Goal: Register for event/course

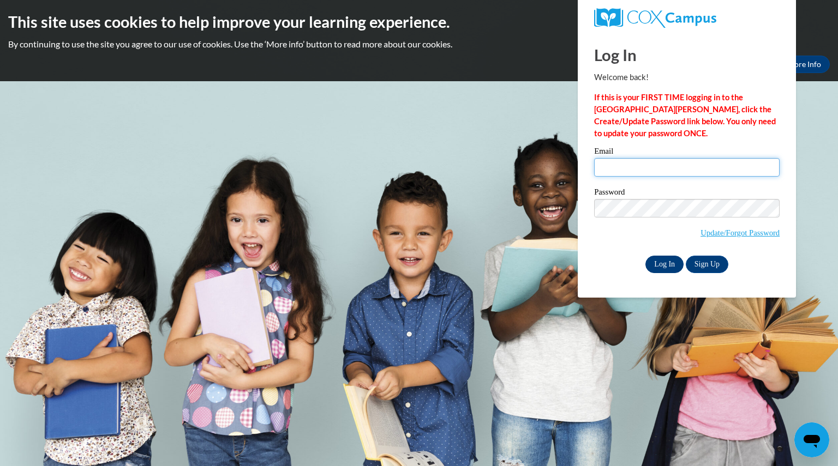
type input "amiller30@daltonstate.edu"
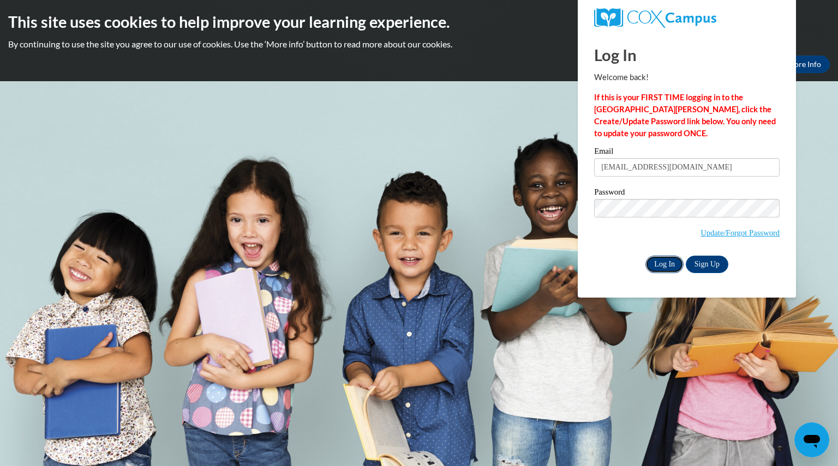
click at [651, 265] on input "Log In" at bounding box center [664, 264] width 38 height 17
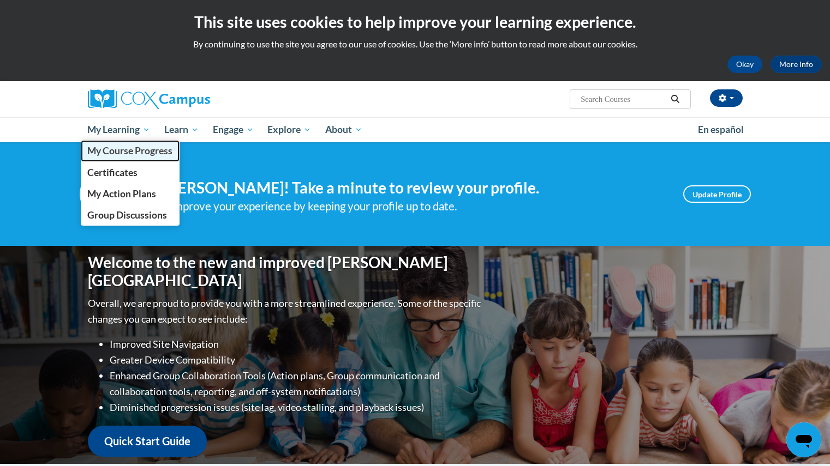
click at [129, 154] on span "My Course Progress" at bounding box center [129, 150] width 85 height 11
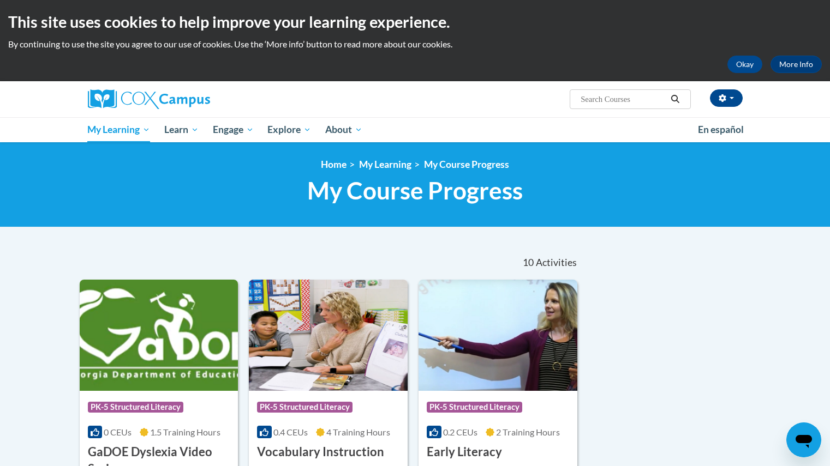
click at [602, 98] on input "Search..." at bounding box center [622, 99] width 87 height 13
type input "structured literacy"
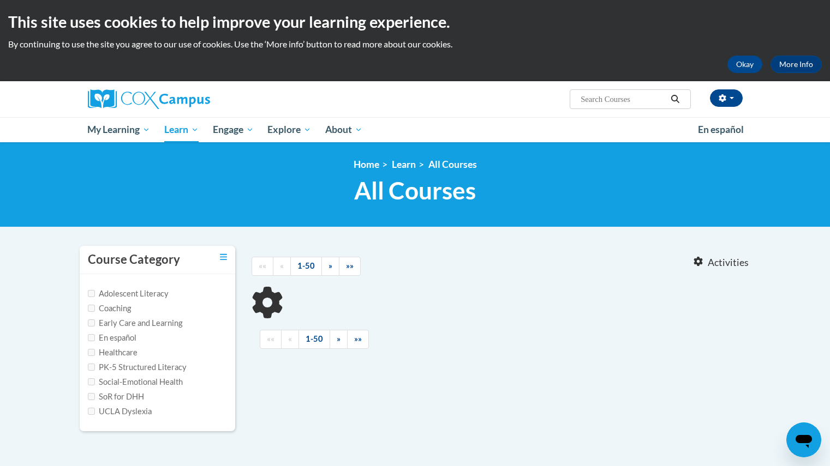
type input "structured literacy"
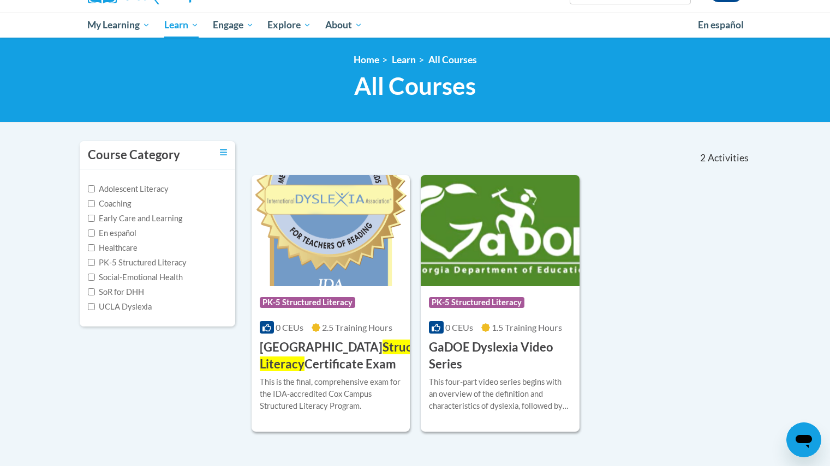
scroll to position [136, 0]
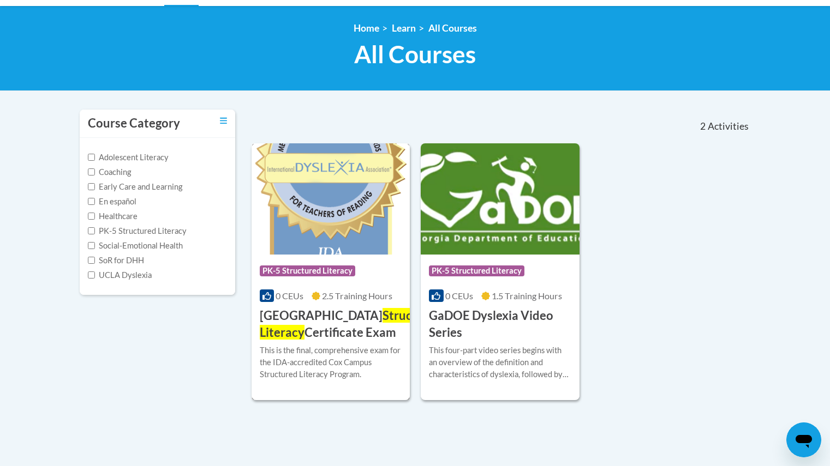
click at [321, 314] on h3 "Cox Campus Structured Literacy Certificate Exam" at bounding box center [351, 325] width 183 height 34
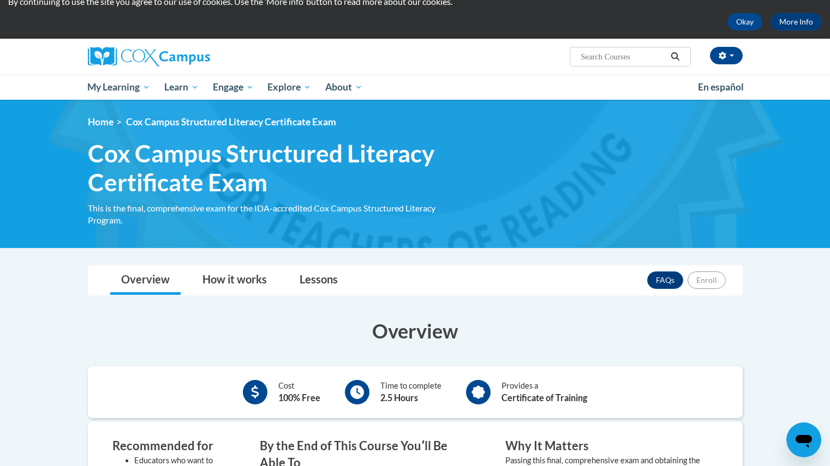
scroll to position [42, 0]
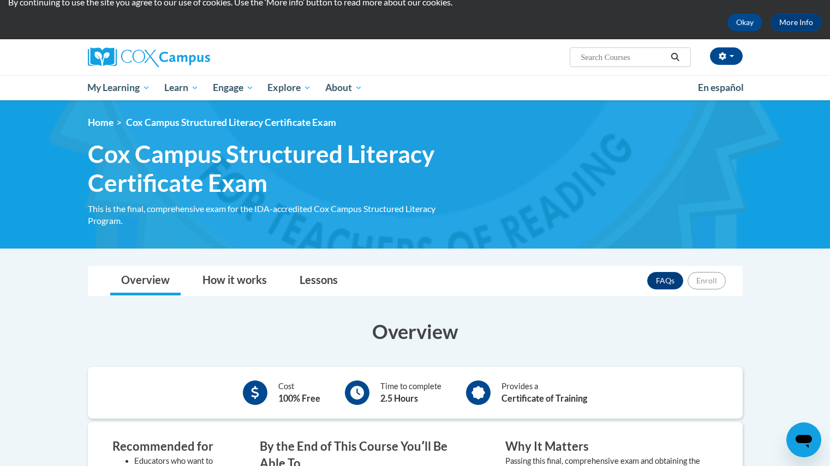
click at [139, 211] on div "This is the final, comprehensive exam for the IDA-accredited Cox Campus Structu…" at bounding box center [276, 215] width 376 height 24
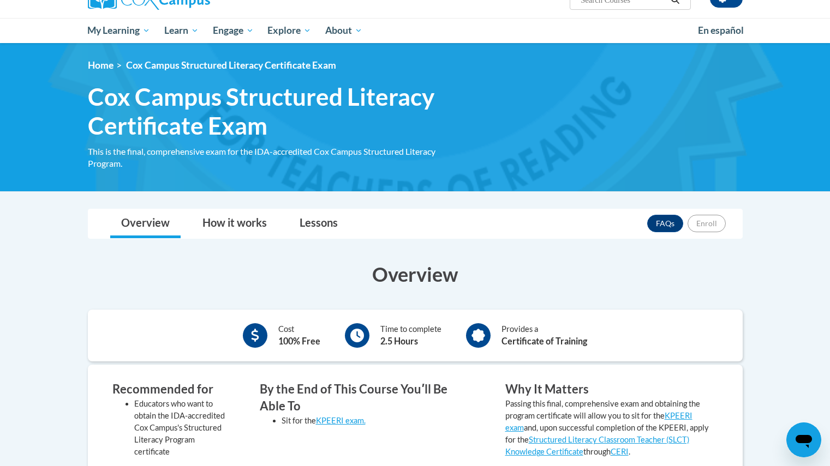
scroll to position [100, 0]
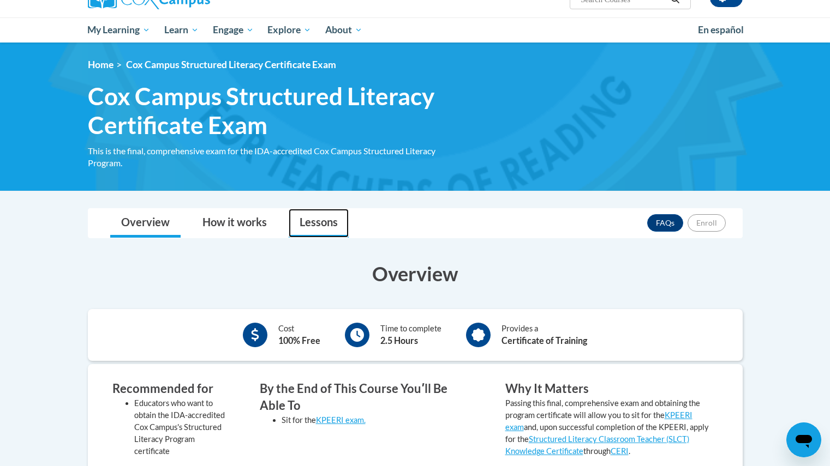
click at [297, 229] on link "Lessons" at bounding box center [319, 223] width 60 height 29
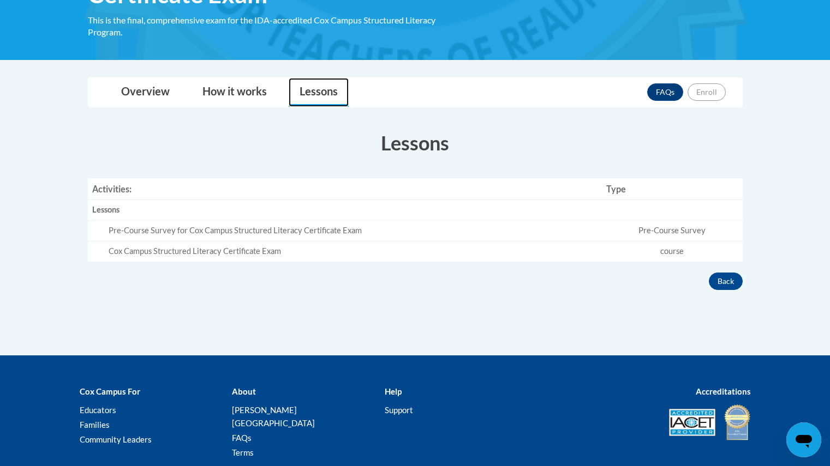
scroll to position [231, 0]
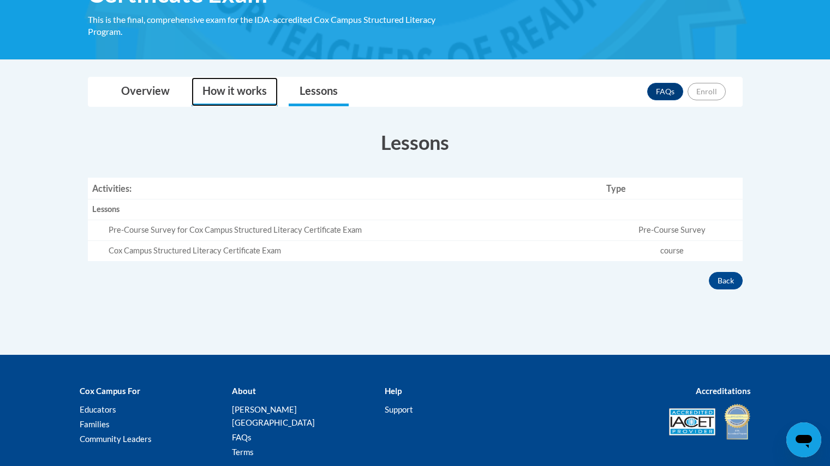
click at [226, 87] on link "How it works" at bounding box center [234, 91] width 86 height 29
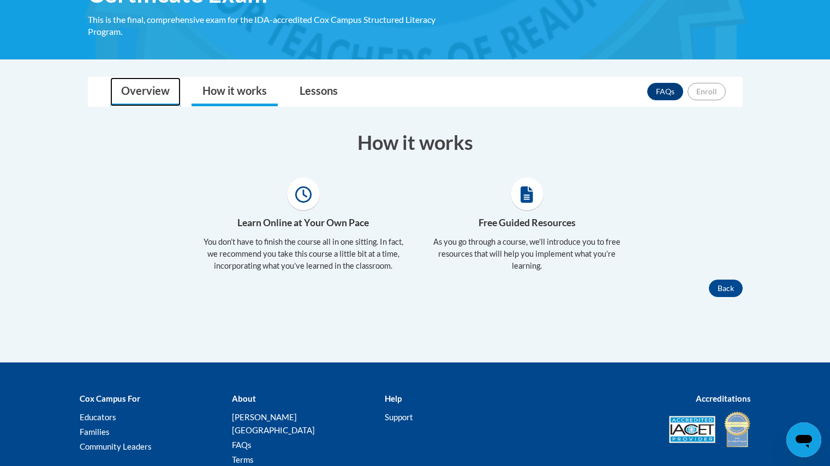
click at [143, 89] on link "Overview" at bounding box center [145, 91] width 70 height 29
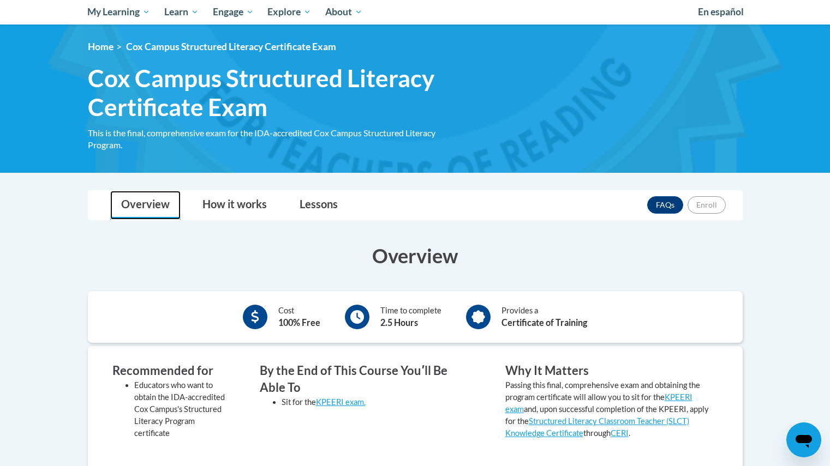
scroll to position [0, 0]
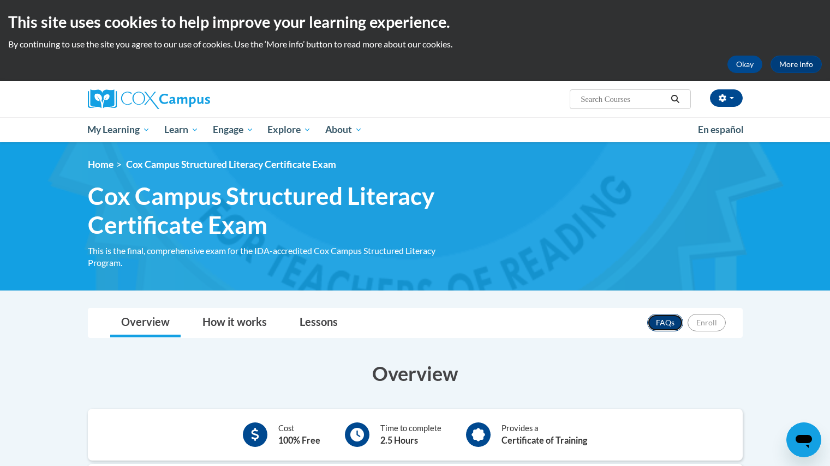
click at [663, 326] on link "FAQs" at bounding box center [665, 322] width 36 height 17
click at [605, 104] on input "Search..." at bounding box center [622, 99] width 87 height 13
type input "RTI"
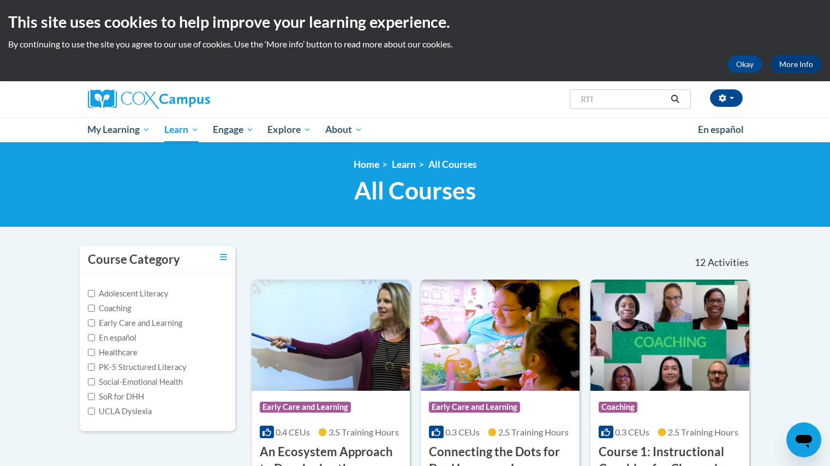
drag, startPoint x: 604, startPoint y: 99, endPoint x: 470, endPoint y: 119, distance: 135.6
click at [470, 119] on div "Ashley Miller (America/New_York UTC-04:00) My Profile Inbox My Transcripts Log …" at bounding box center [415, 111] width 830 height 61
type input "response to intervention"
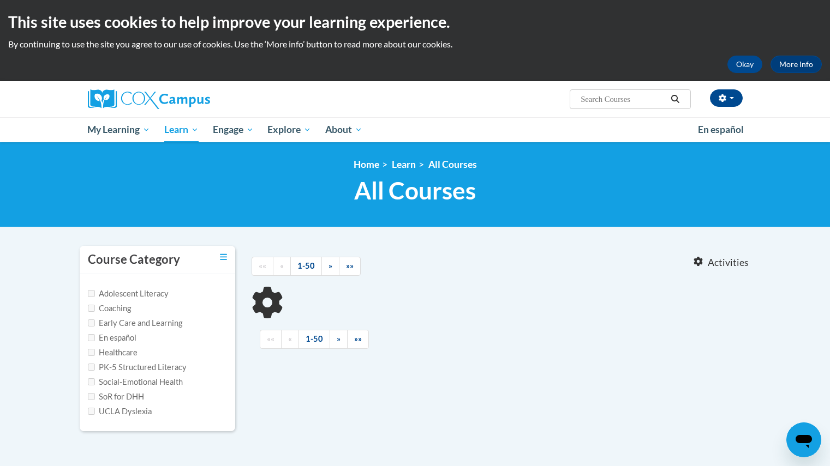
type input "response to intervention"
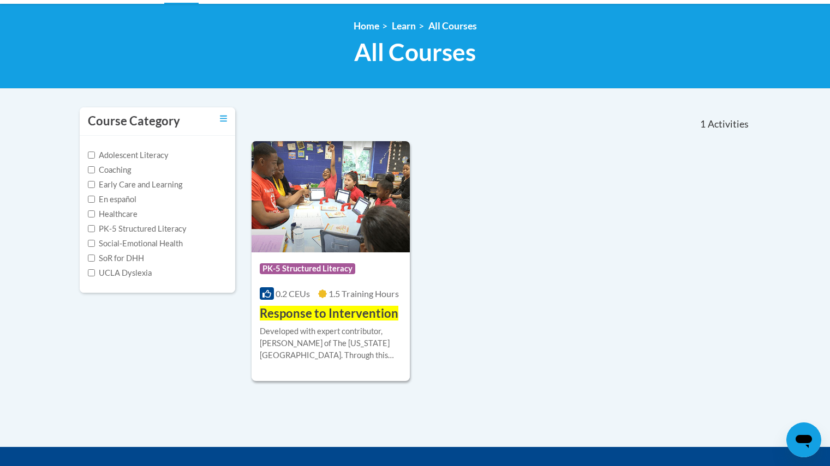
scroll to position [139, 0]
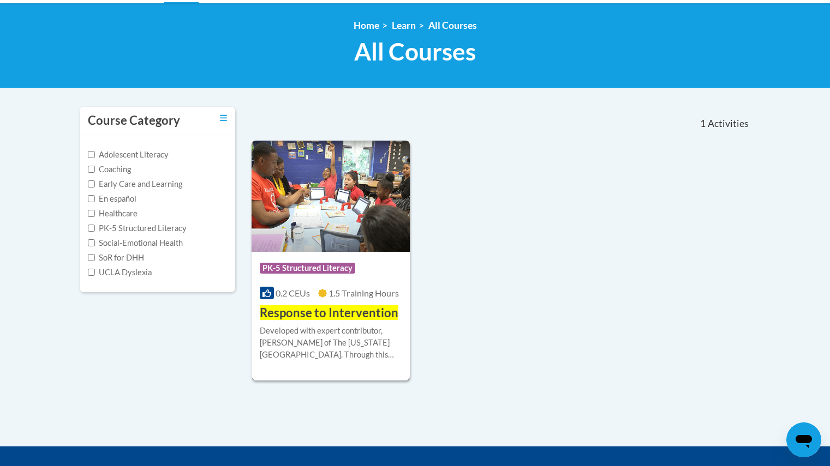
click at [332, 299] on div "0.2 CEUs 1.5 Training Hours" at bounding box center [331, 293] width 142 height 12
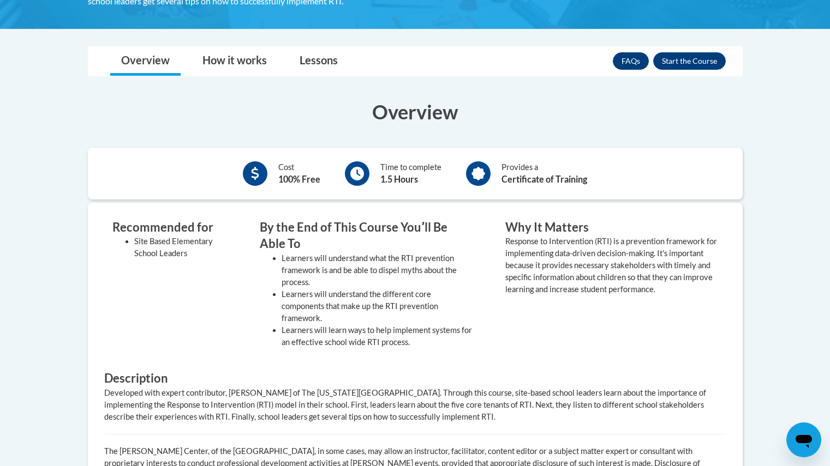
scroll to position [281, 0]
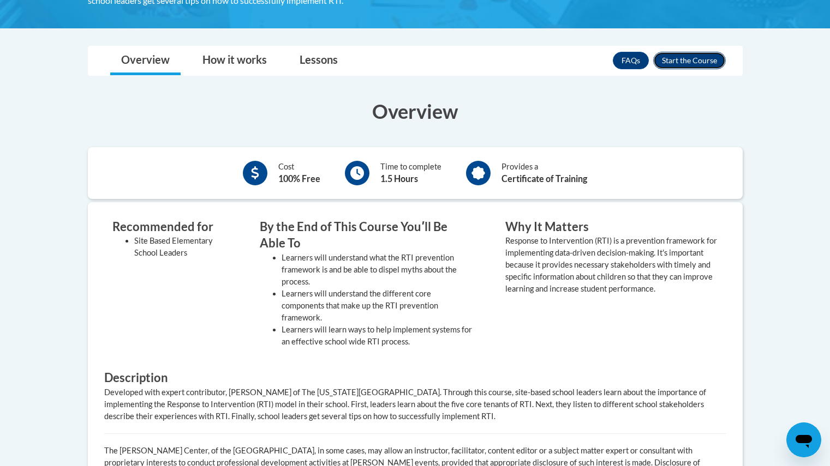
click at [680, 58] on button "Enroll" at bounding box center [689, 60] width 73 height 17
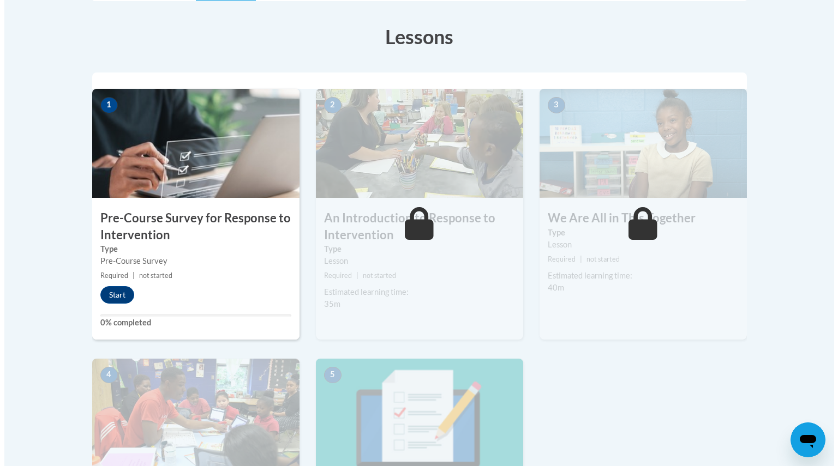
scroll to position [295, 0]
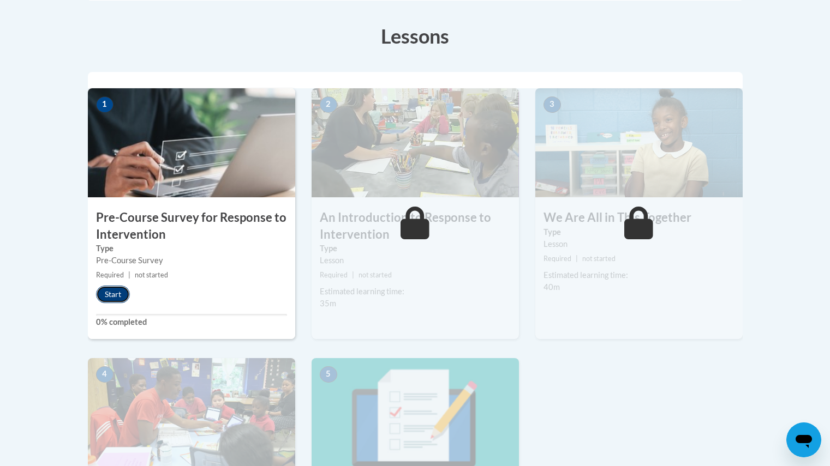
click at [124, 292] on button "Start" at bounding box center [113, 294] width 34 height 17
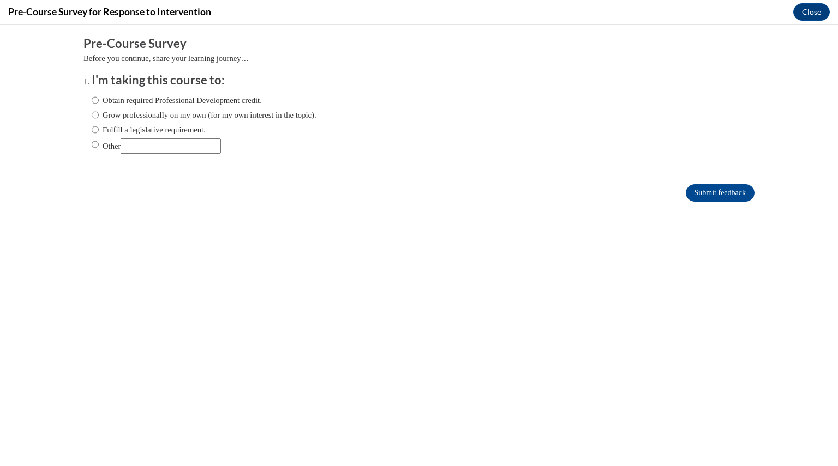
scroll to position [0, 0]
click at [92, 99] on label "Obtain required Professional Development credit." at bounding box center [177, 100] width 170 height 12
click at [92, 99] on input "Obtain required Professional Development credit." at bounding box center [95, 100] width 7 height 12
radio input "true"
click at [707, 194] on input "Submit feedback" at bounding box center [720, 192] width 69 height 17
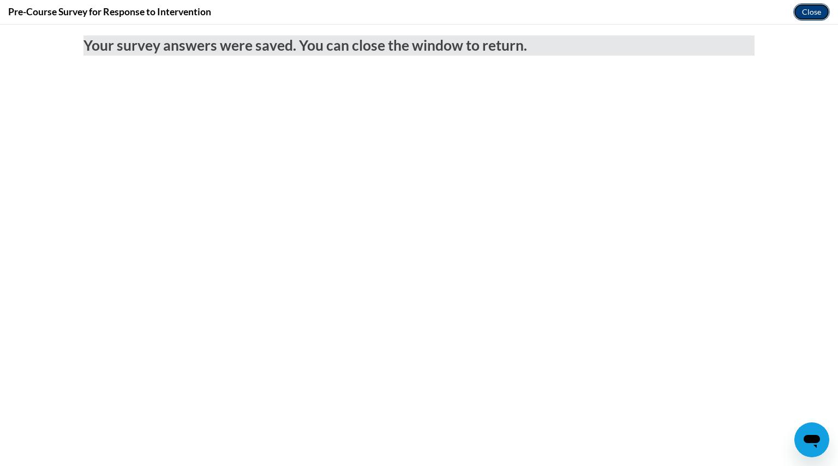
click at [818, 20] on button "Close" at bounding box center [811, 11] width 37 height 17
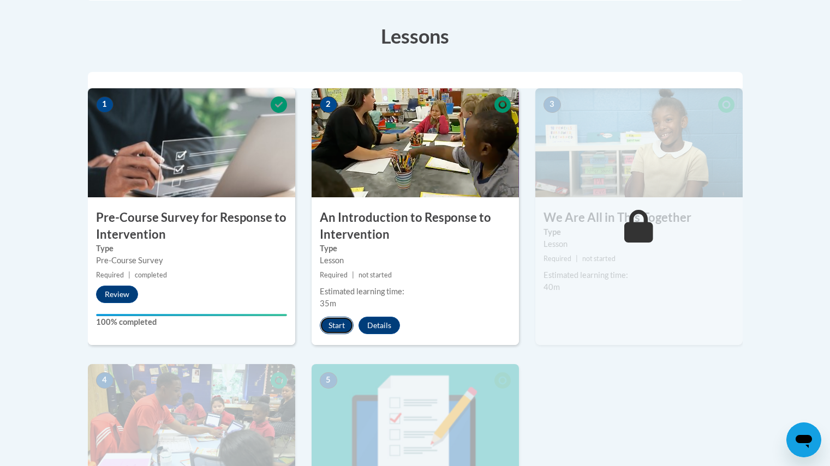
click at [344, 320] on button "Start" at bounding box center [337, 325] width 34 height 17
